Goal: Check status: Check status

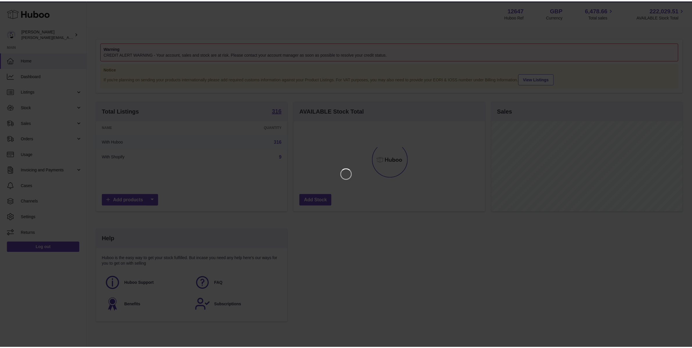
scroll to position [90, 193]
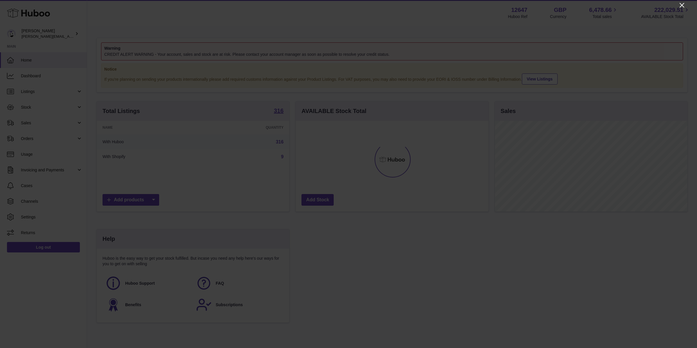
click at [682, 6] on icon "Close" at bounding box center [682, 5] width 5 height 5
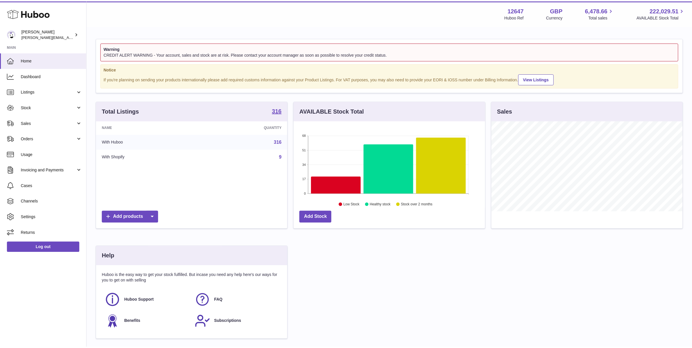
scroll to position [290444, 290344]
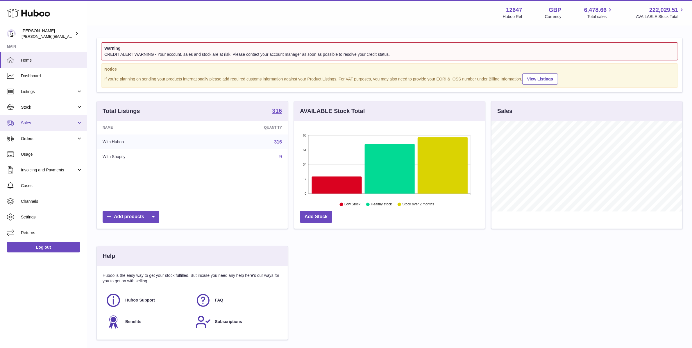
click at [44, 121] on span "Sales" at bounding box center [48, 123] width 55 height 6
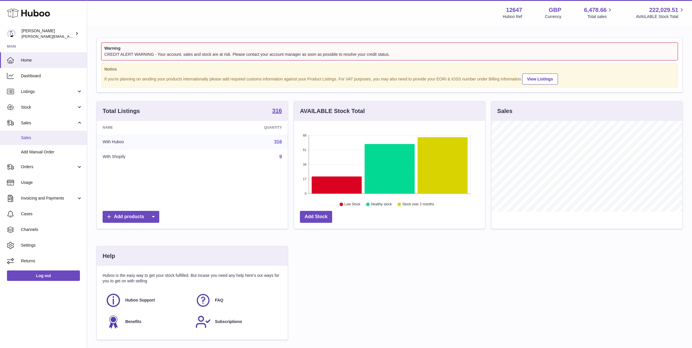
click at [39, 138] on span "Sales" at bounding box center [52, 138] width 62 height 6
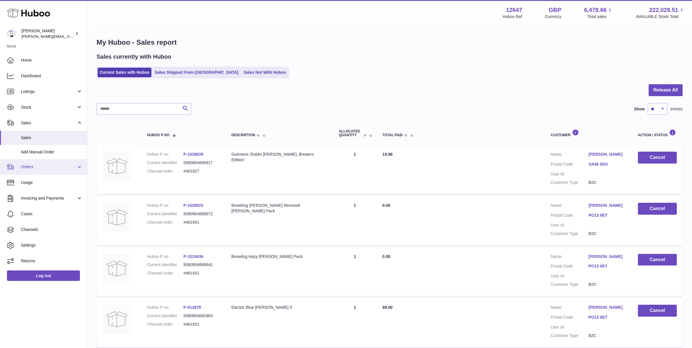
click at [48, 169] on span "Orders" at bounding box center [48, 167] width 55 height 6
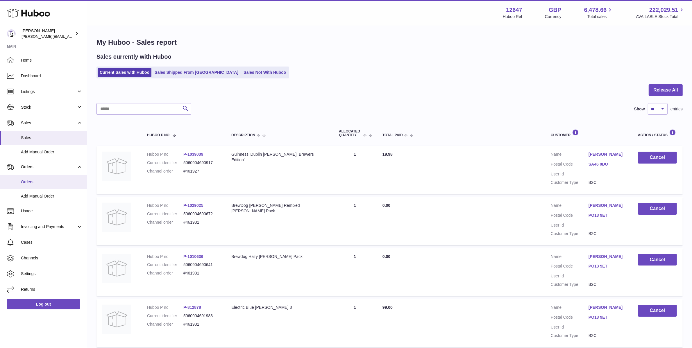
click at [44, 180] on span "Orders" at bounding box center [52, 182] width 62 height 6
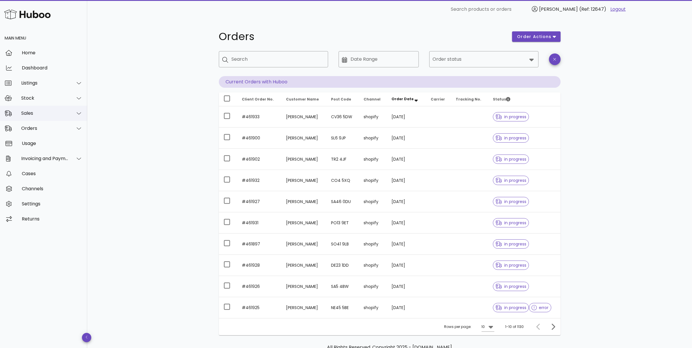
click at [54, 111] on div "Sales" at bounding box center [44, 113] width 47 height 6
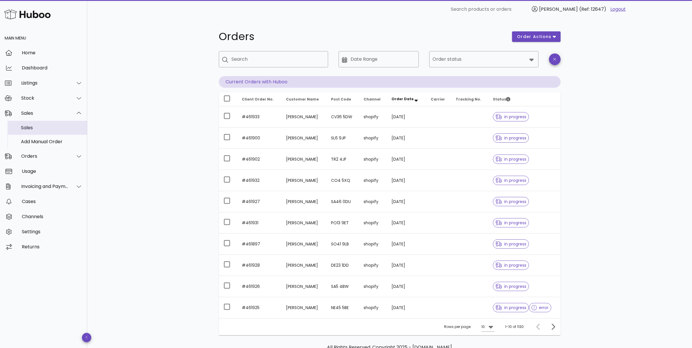
click at [41, 130] on div "Sales" at bounding box center [52, 128] width 62 height 6
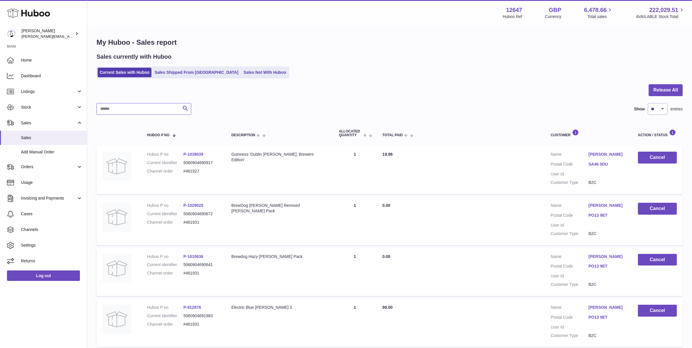
click at [155, 108] on input "text" at bounding box center [143, 109] width 95 height 12
paste input "*******"
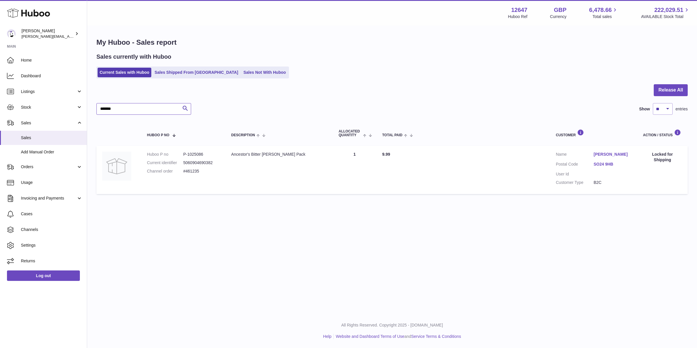
type input "*******"
